Goal: Information Seeking & Learning: Learn about a topic

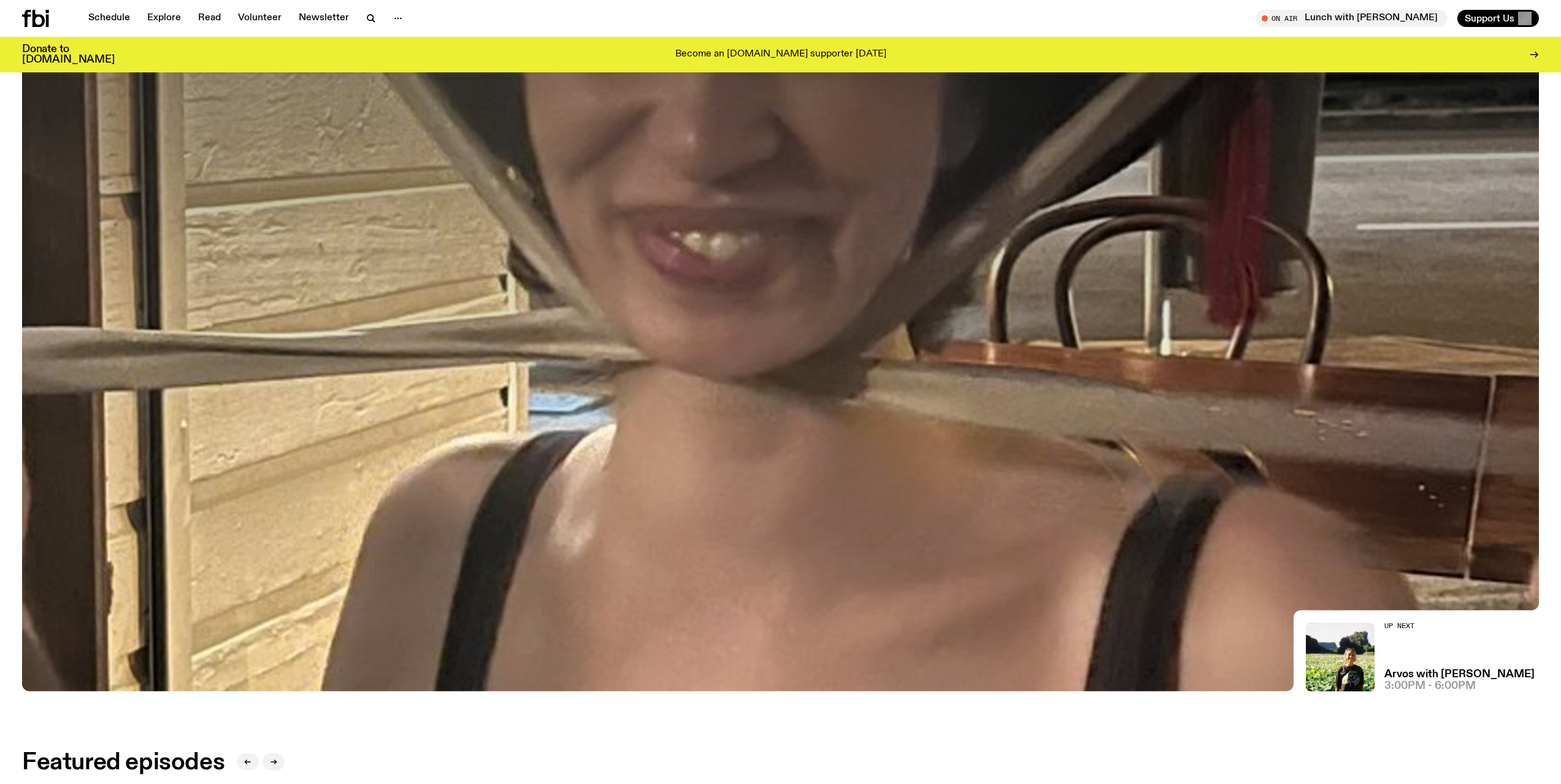
scroll to position [359, 0]
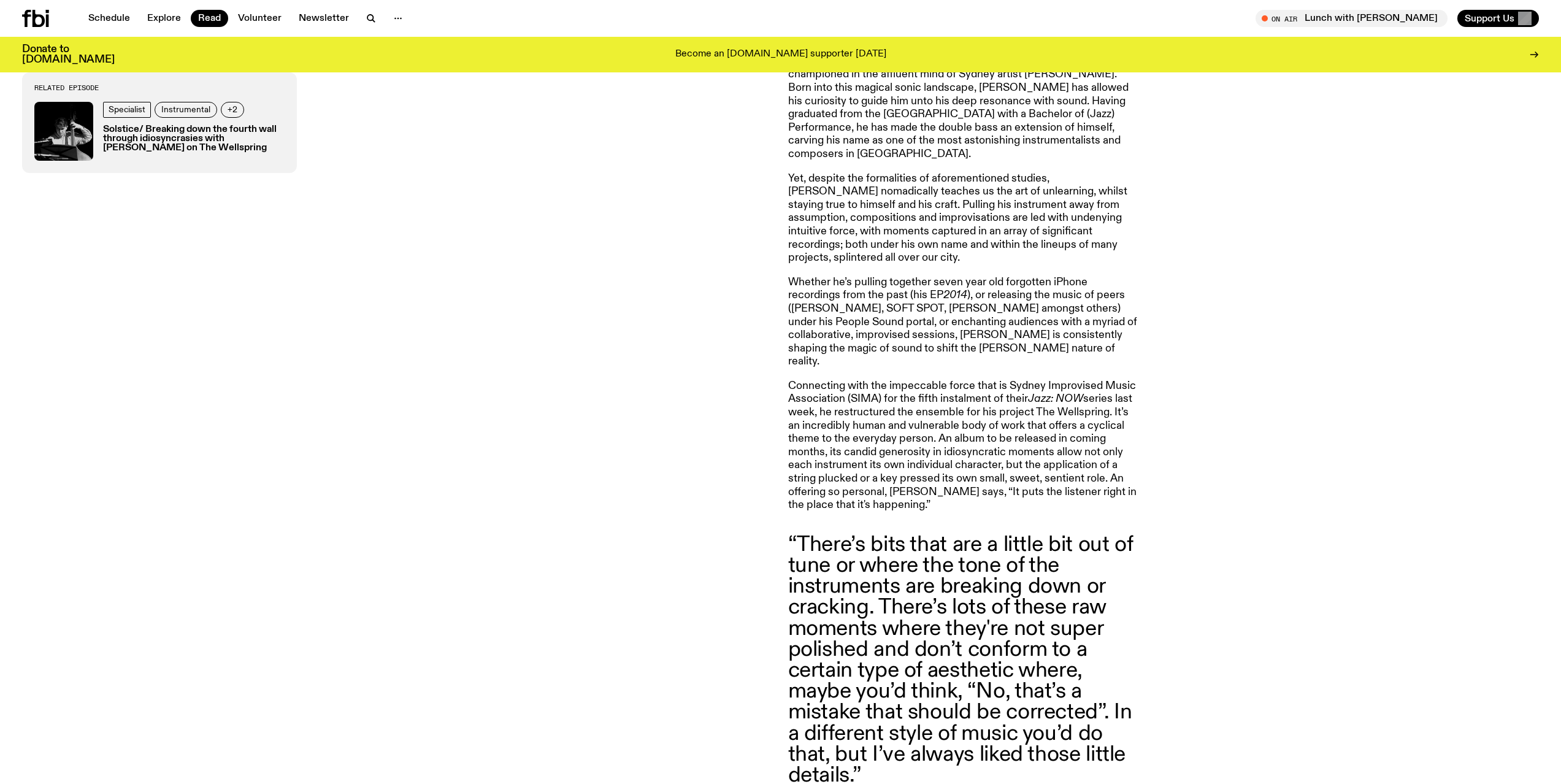
scroll to position [839, 0]
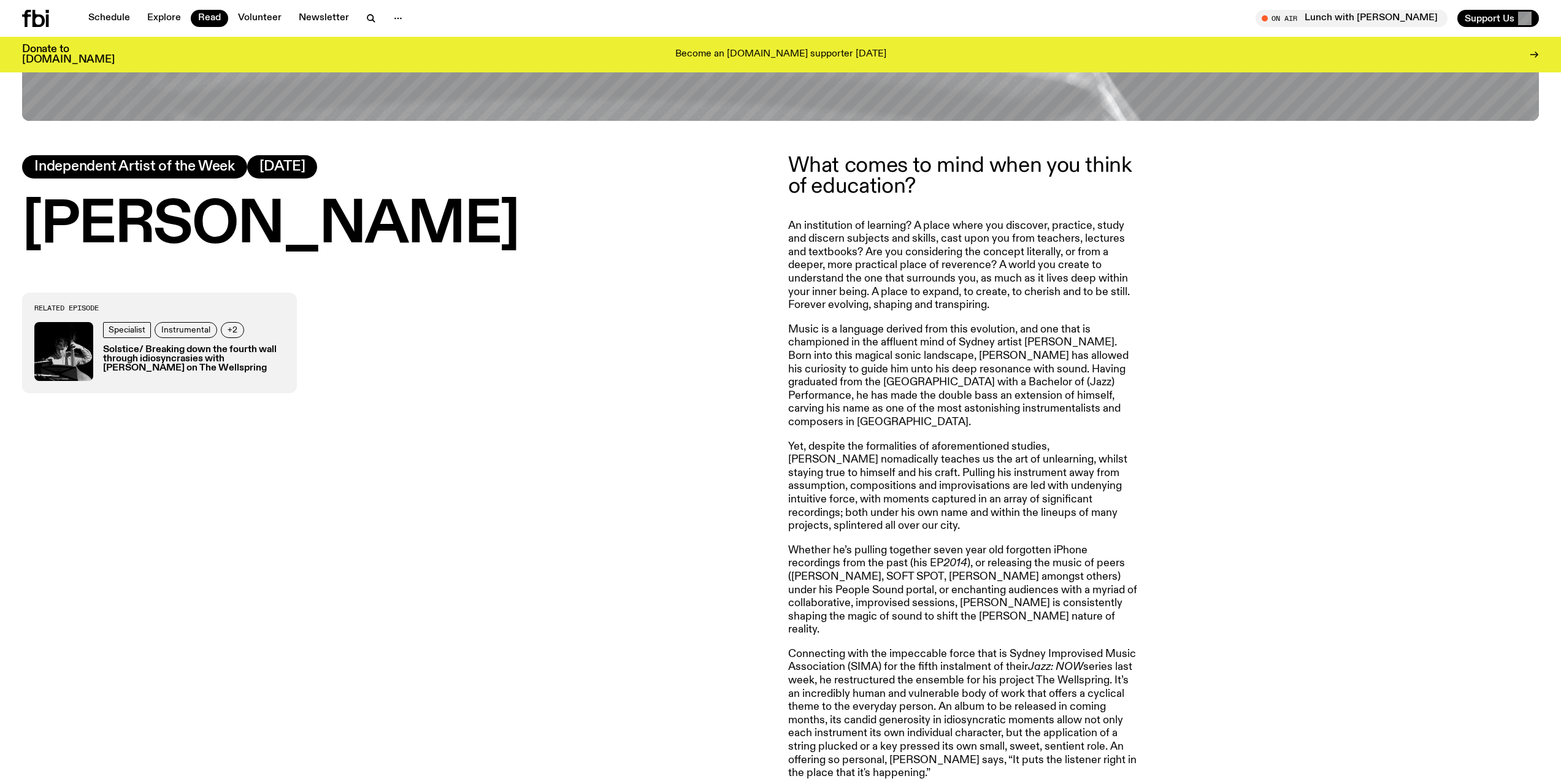
click at [1168, 229] on div "What comes to mind when you think of education? An institution of learning? A p…" at bounding box center [1163, 622] width 752 height 934
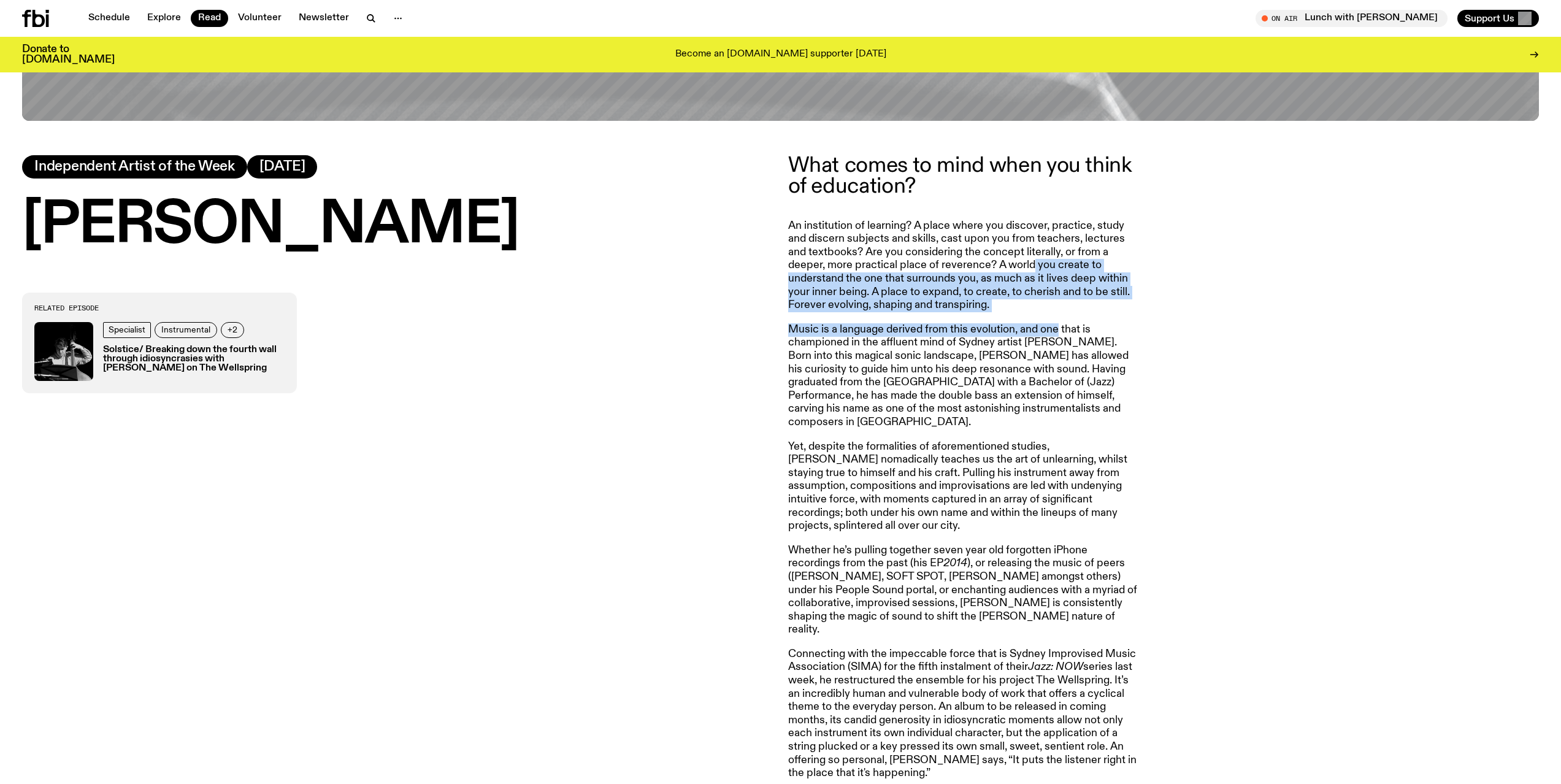
drag, startPoint x: 1048, startPoint y: 308, endPoint x: 1062, endPoint y: 348, distance: 42.4
click at [1062, 347] on article "What comes to mind when you think of education? An institution of learning? A p…" at bounding box center [965, 622] width 354 height 934
click at [1062, 349] on p "Music is a language derived from this evolution, and one that is championed in …" at bounding box center [965, 376] width 354 height 106
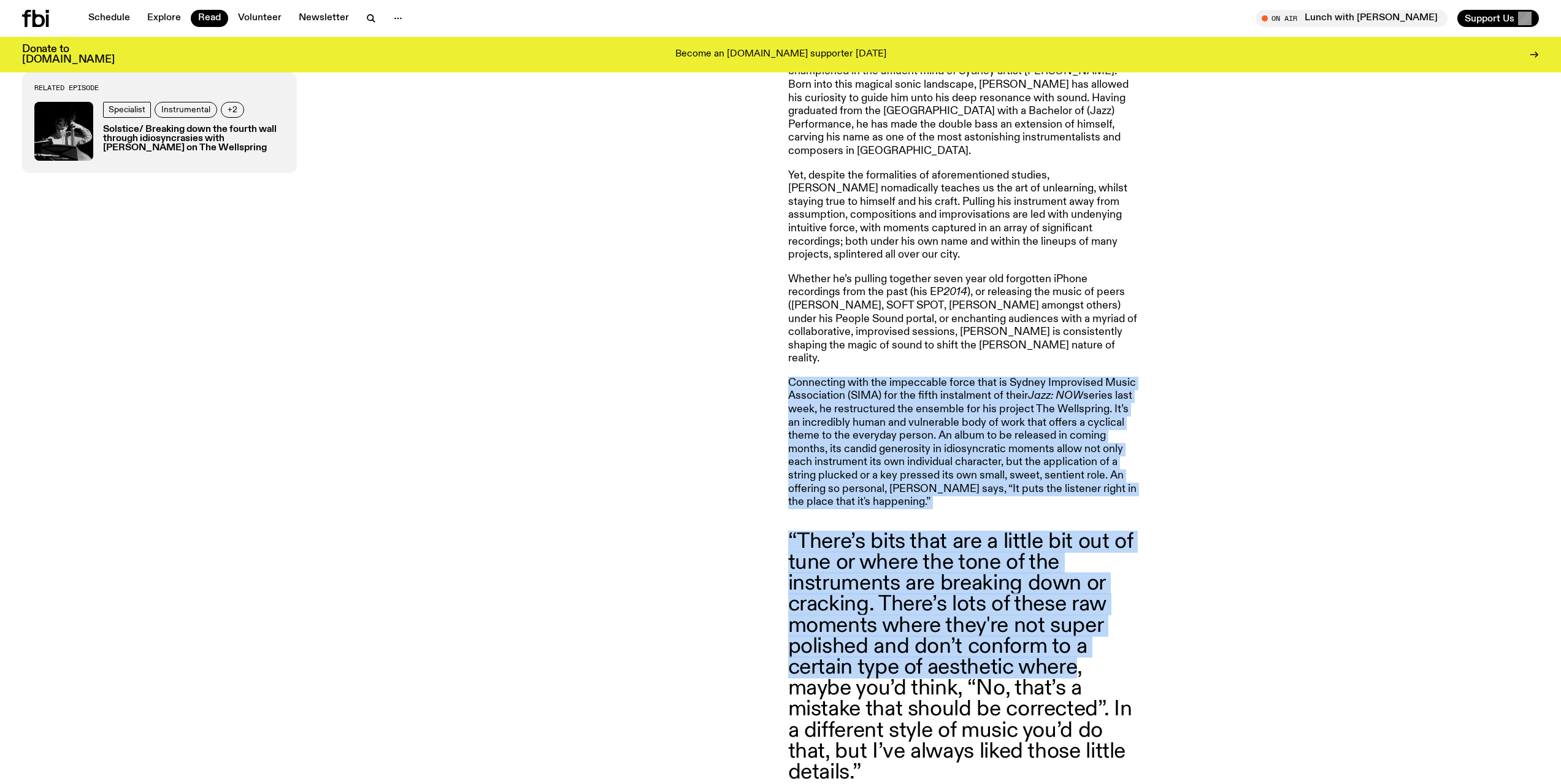
drag, startPoint x: 1065, startPoint y: 376, endPoint x: 1076, endPoint y: 661, distance: 285.2
click at [1076, 661] on article "What comes to mind when you think of education? An institution of learning? A p…" at bounding box center [965, 350] width 354 height 934
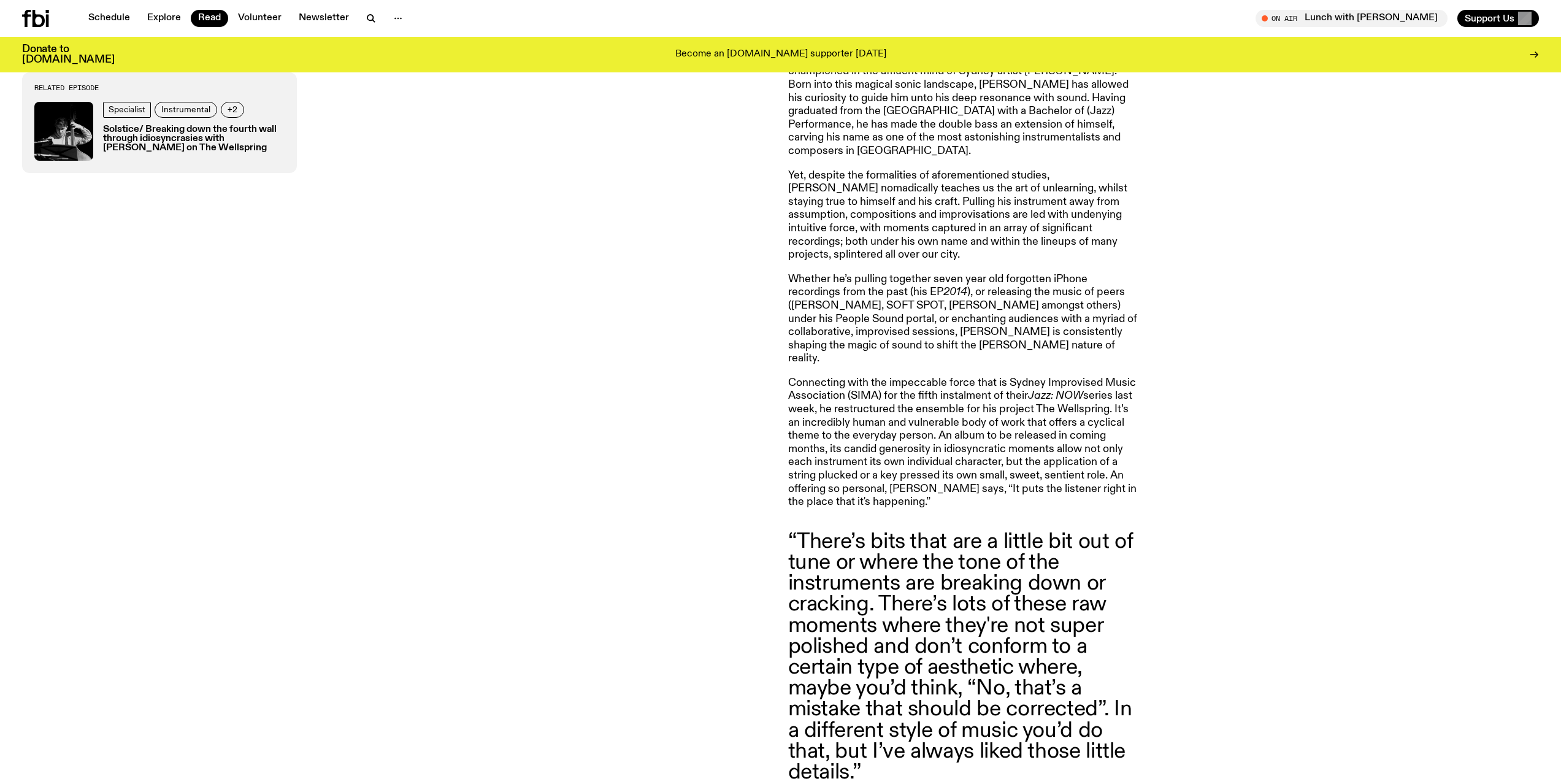
click at [1076, 659] on blockquote "“There’s bits that are a little bit out of tune or where the tone of the instru…" at bounding box center [965, 657] width 354 height 251
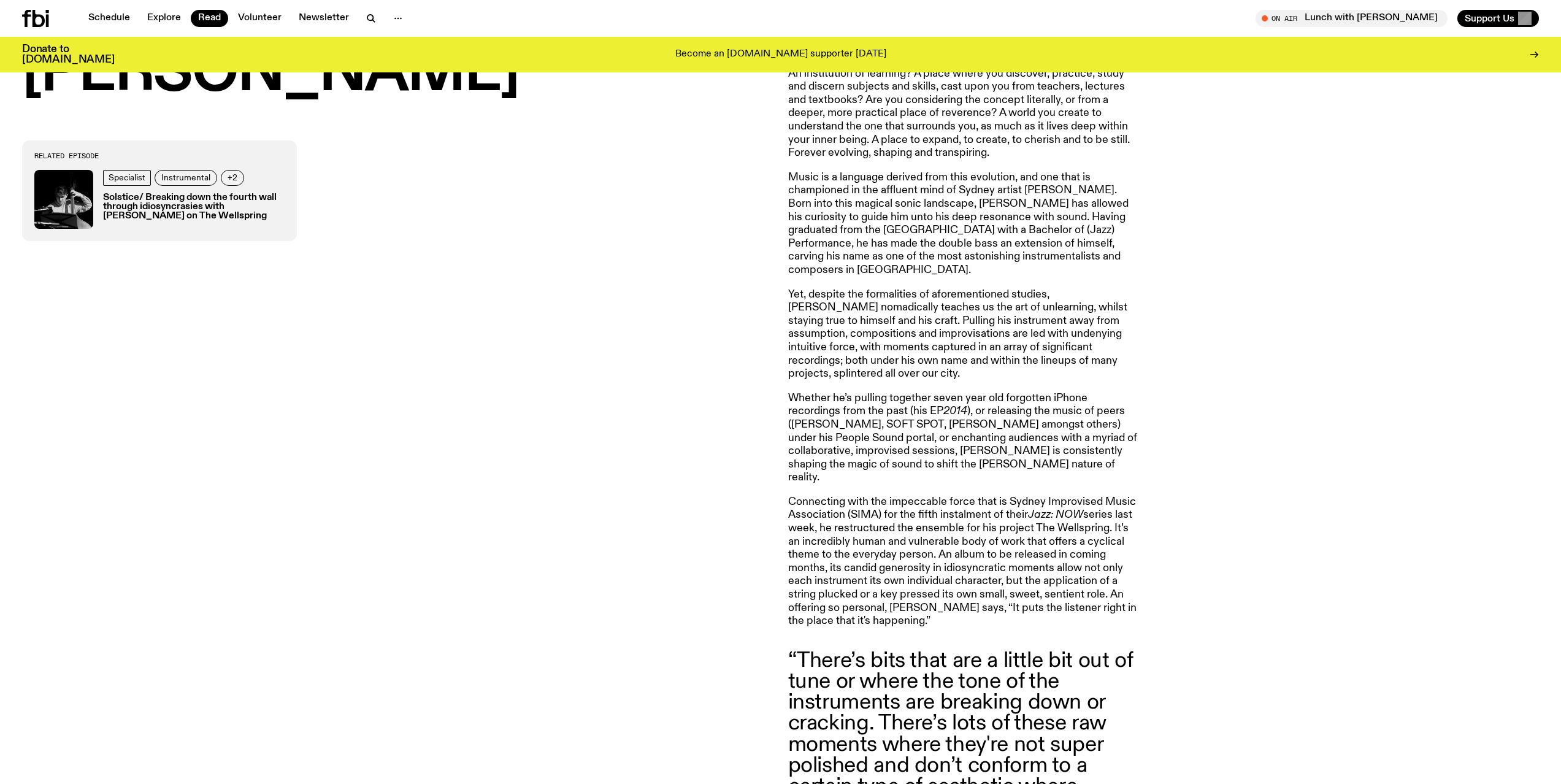
scroll to position [870, 0]
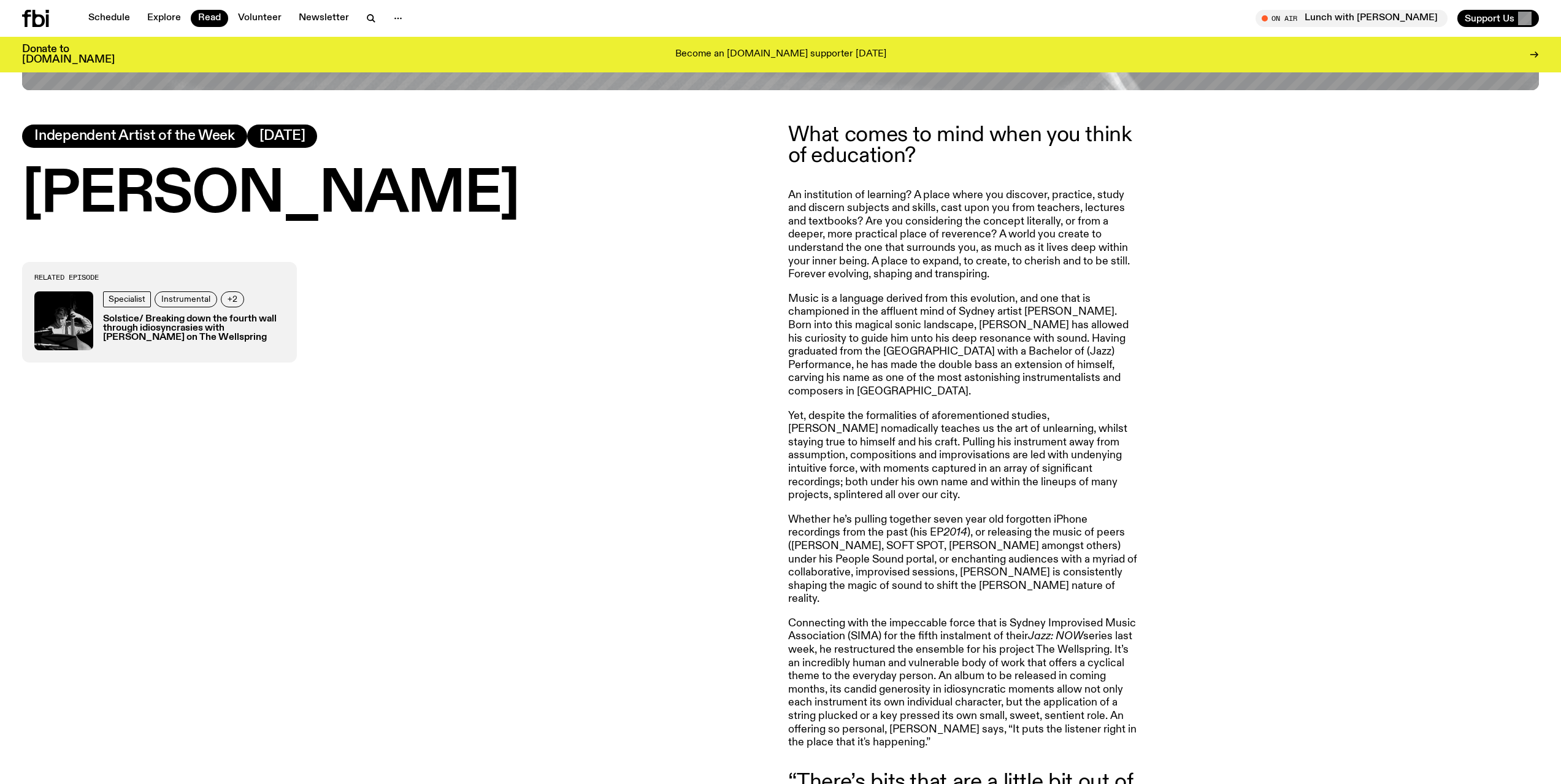
click at [1061, 573] on p "Whether he’s pulling together seven year old forgotten iPhone recordings from t…" at bounding box center [965, 560] width 354 height 93
